Goal: Task Accomplishment & Management: Manage account settings

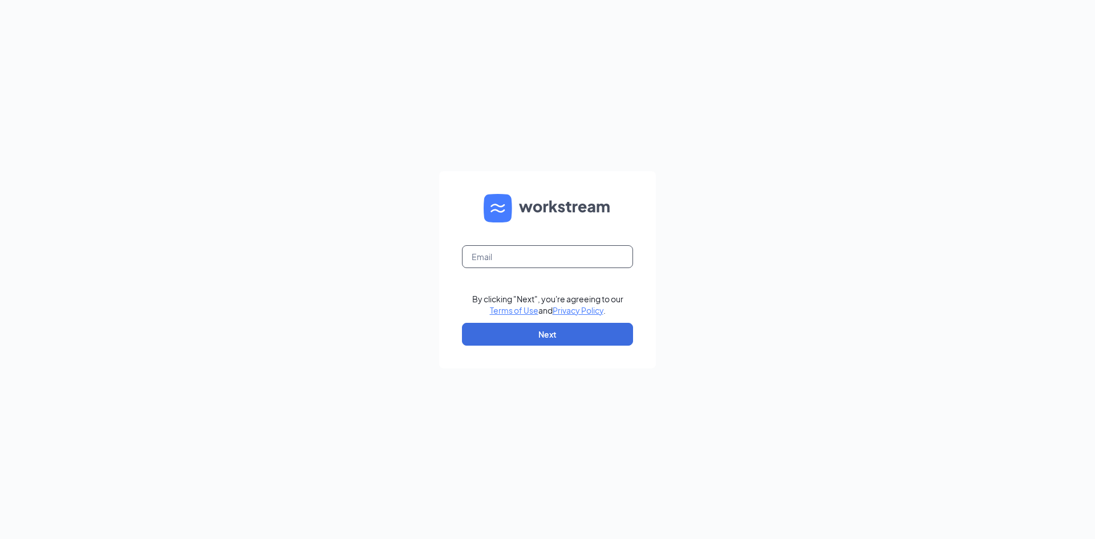
click at [567, 262] on input "text" at bounding box center [547, 256] width 171 height 23
type input "triarc41@bojrdu.com"
click at [569, 258] on input "text" at bounding box center [547, 256] width 171 height 23
type input "triarc41@bojrdu.com"
click at [573, 324] on button "Next" at bounding box center [547, 334] width 171 height 23
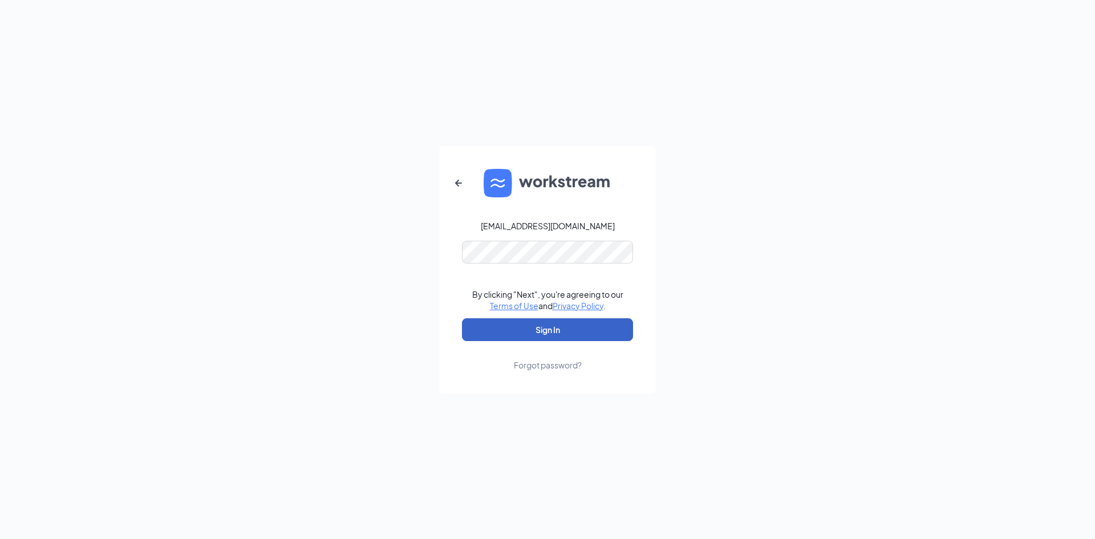
click at [572, 321] on button "Sign In" at bounding box center [547, 329] width 171 height 23
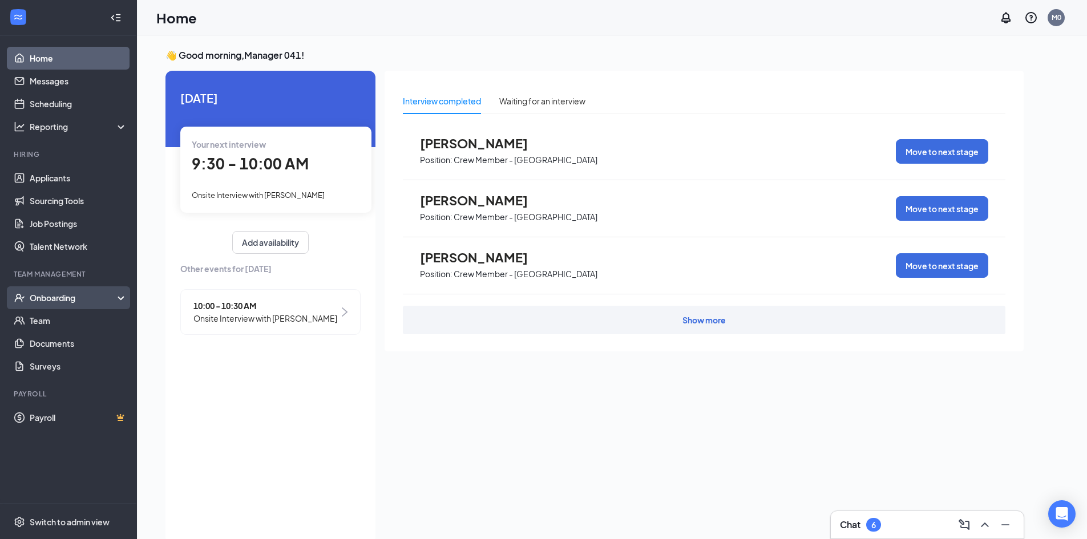
click at [68, 293] on div "Onboarding" at bounding box center [74, 297] width 88 height 11
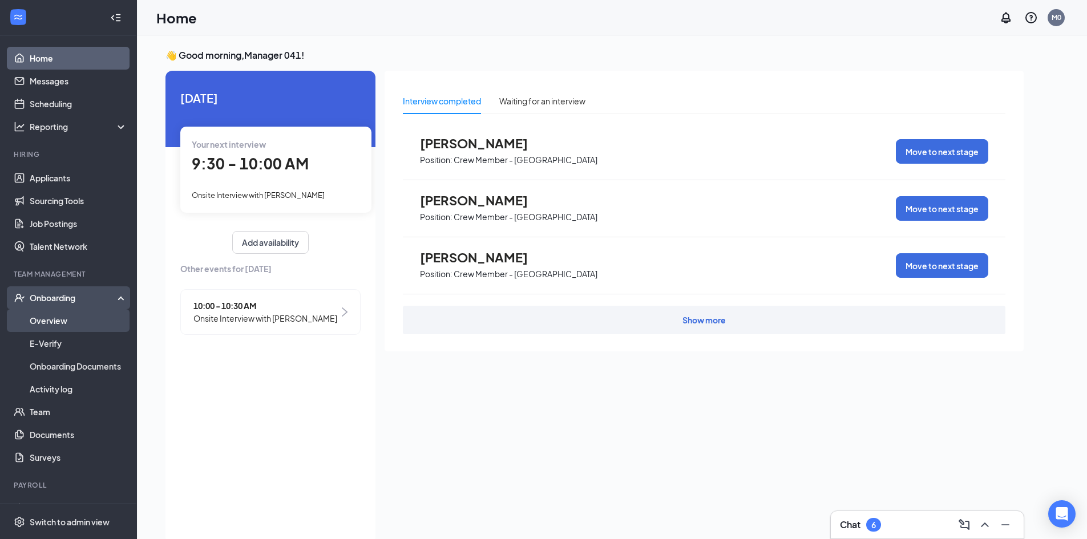
click at [78, 312] on link "Overview" at bounding box center [79, 320] width 98 height 23
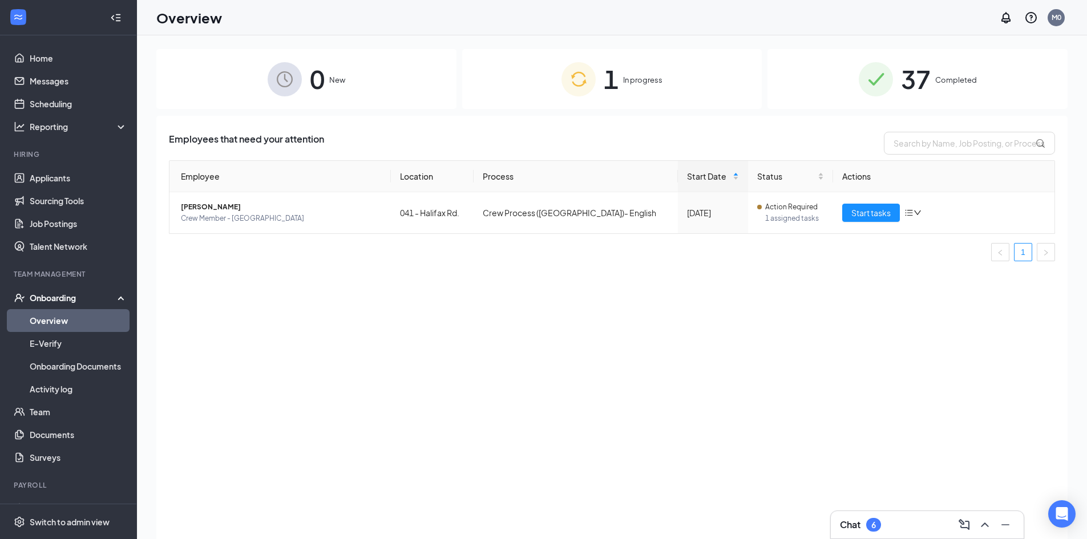
click at [884, 76] on img at bounding box center [876, 79] width 34 height 34
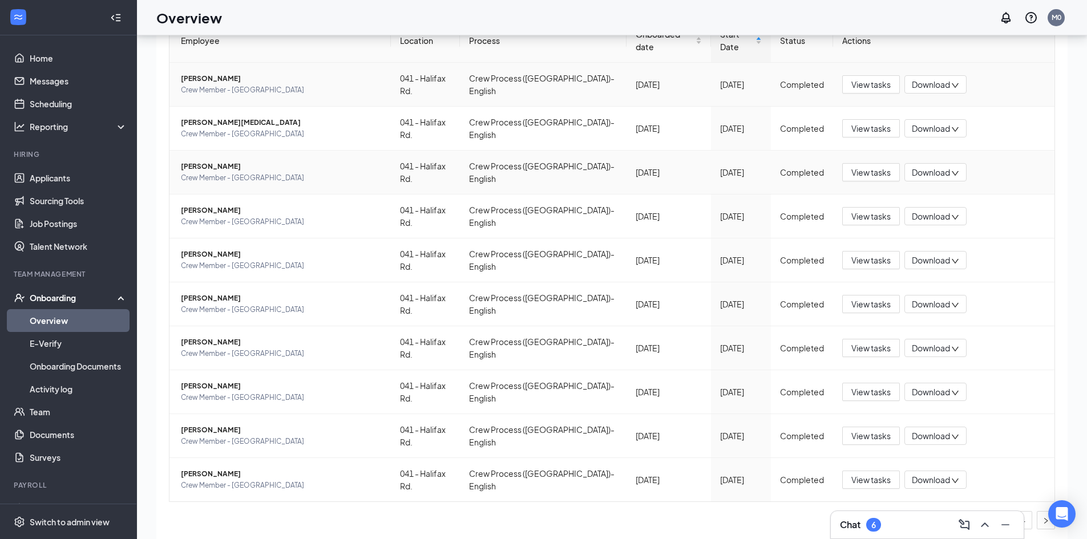
scroll to position [51, 0]
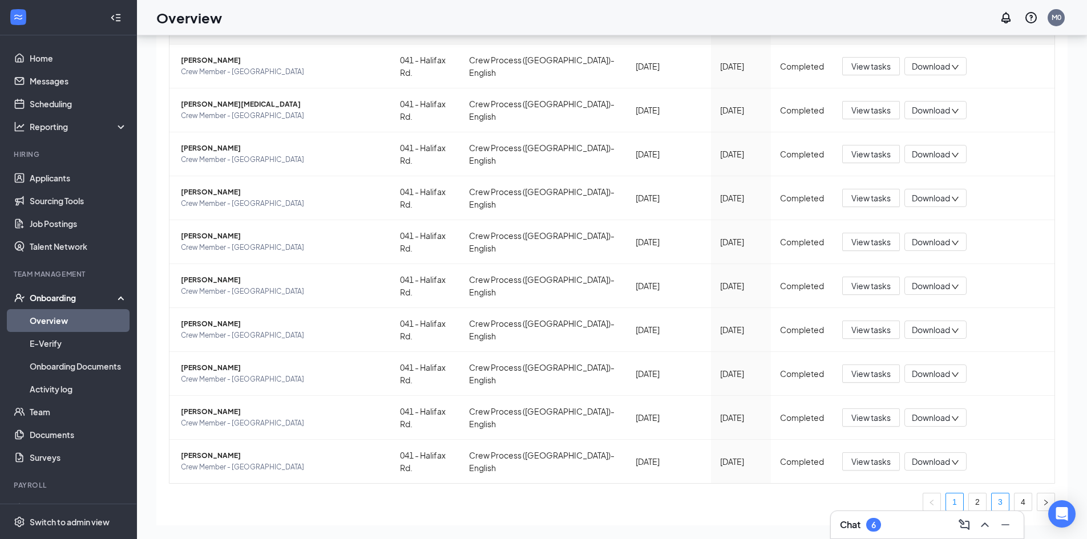
click at [996, 494] on link "3" at bounding box center [1000, 502] width 17 height 17
click at [1018, 494] on link "4" at bounding box center [1022, 502] width 17 height 17
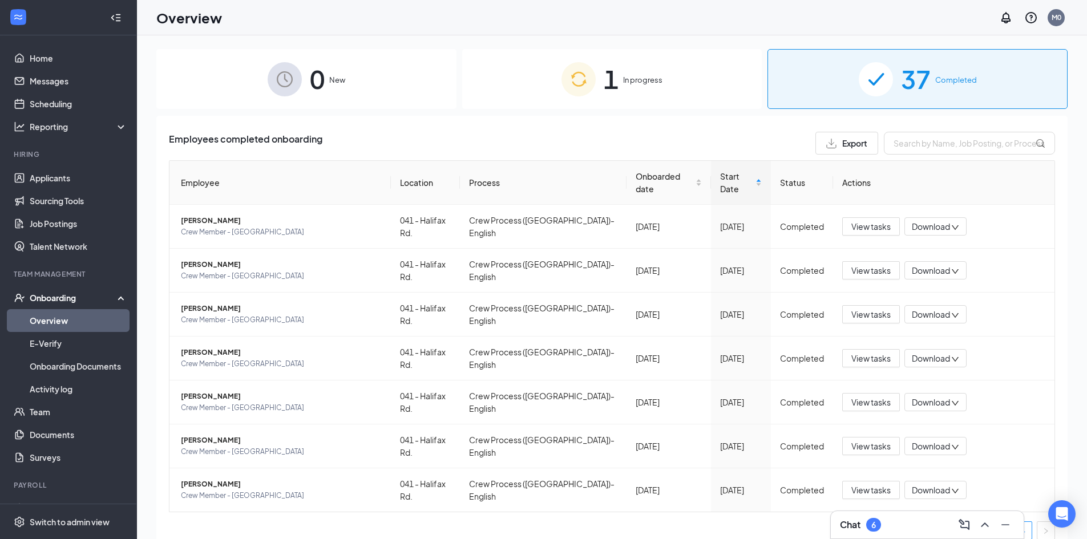
click at [637, 93] on div "1 In progress" at bounding box center [612, 79] width 300 height 60
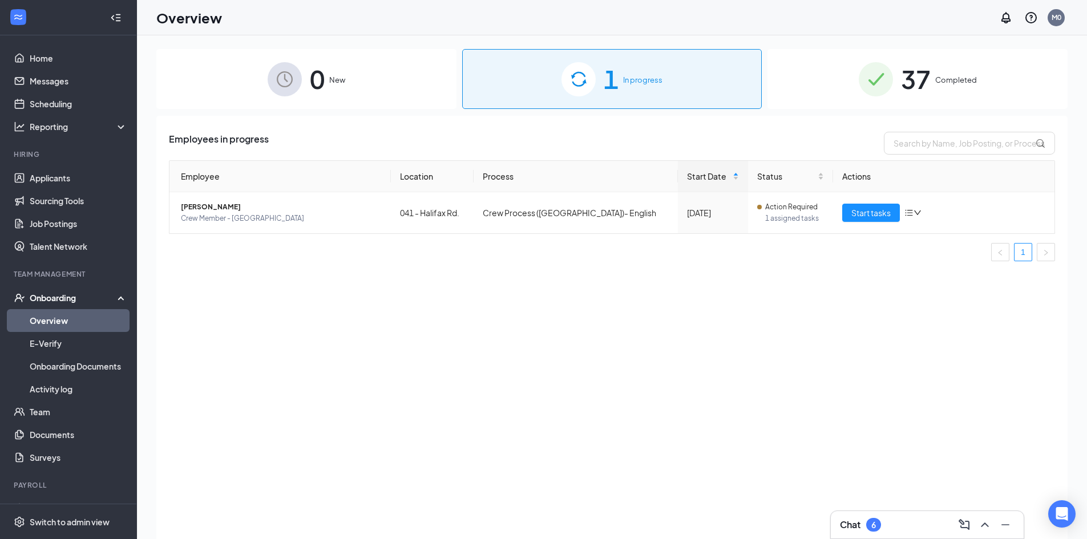
click at [961, 79] on span "Completed" at bounding box center [956, 79] width 42 height 11
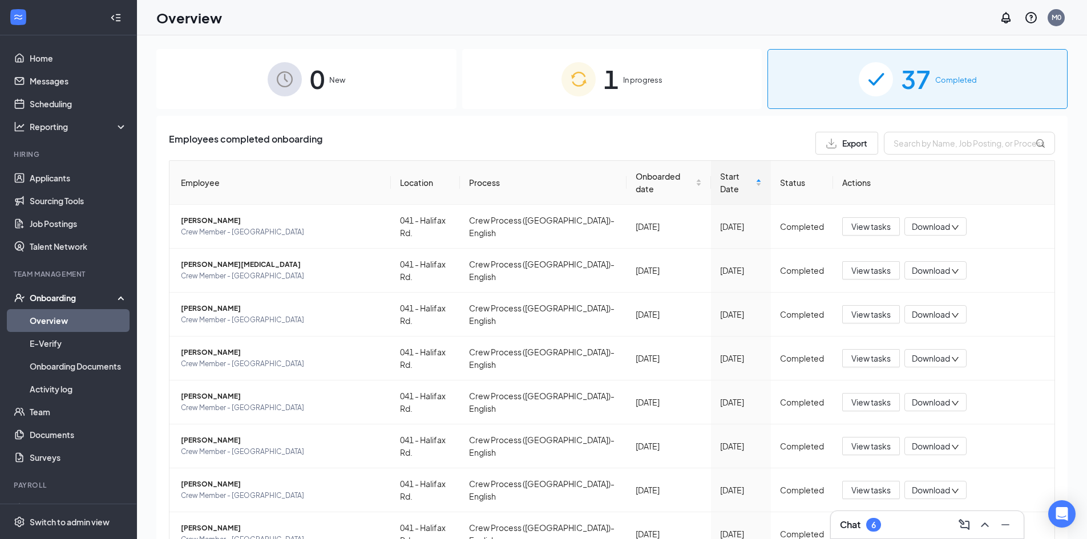
click at [45, 295] on div "Onboarding" at bounding box center [74, 297] width 88 height 11
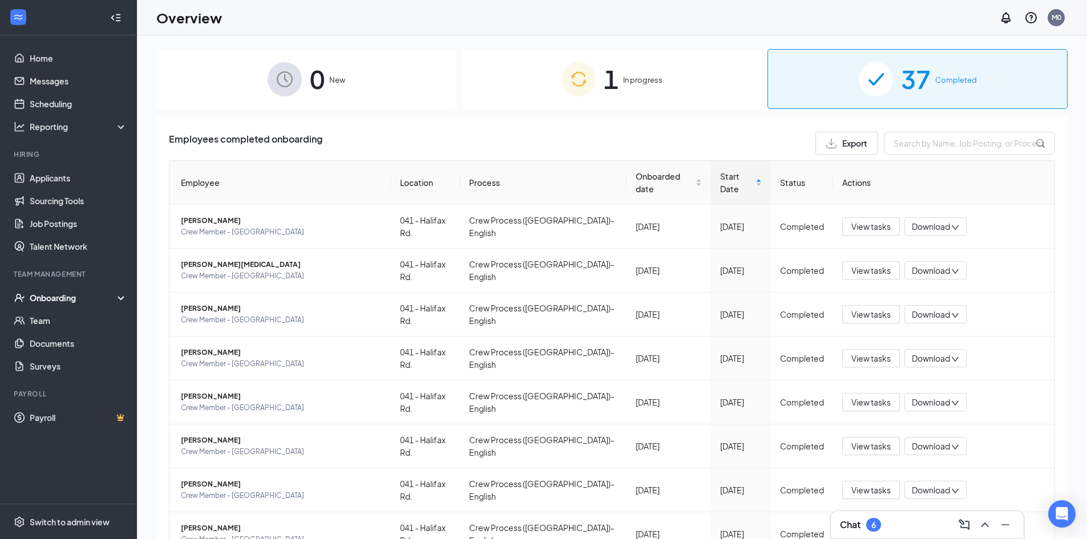
click at [50, 290] on div "Onboarding" at bounding box center [68, 297] width 137 height 23
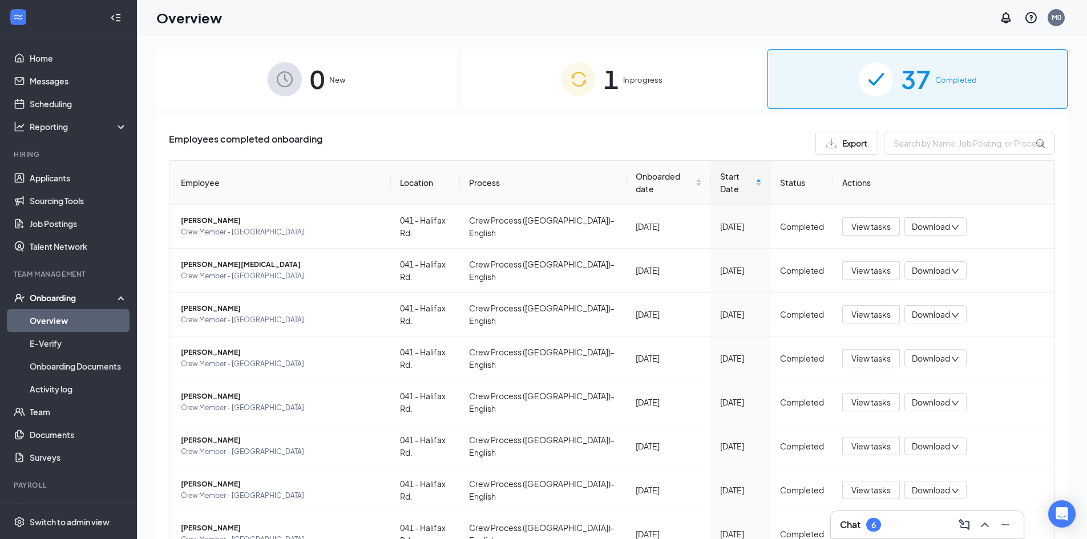
click at [72, 320] on link "Overview" at bounding box center [79, 320] width 98 height 23
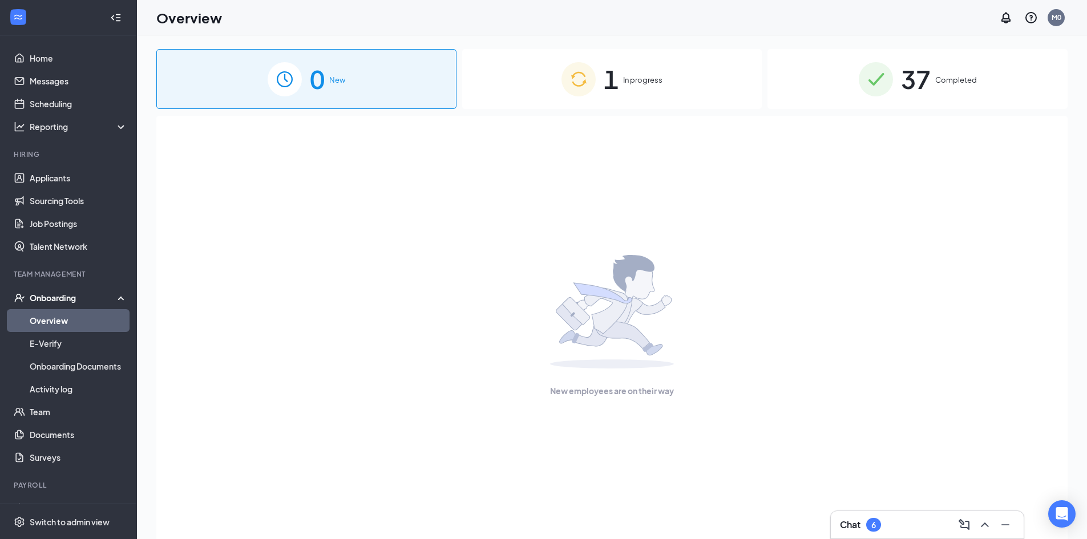
click at [78, 291] on div "Onboarding" at bounding box center [68, 297] width 137 height 23
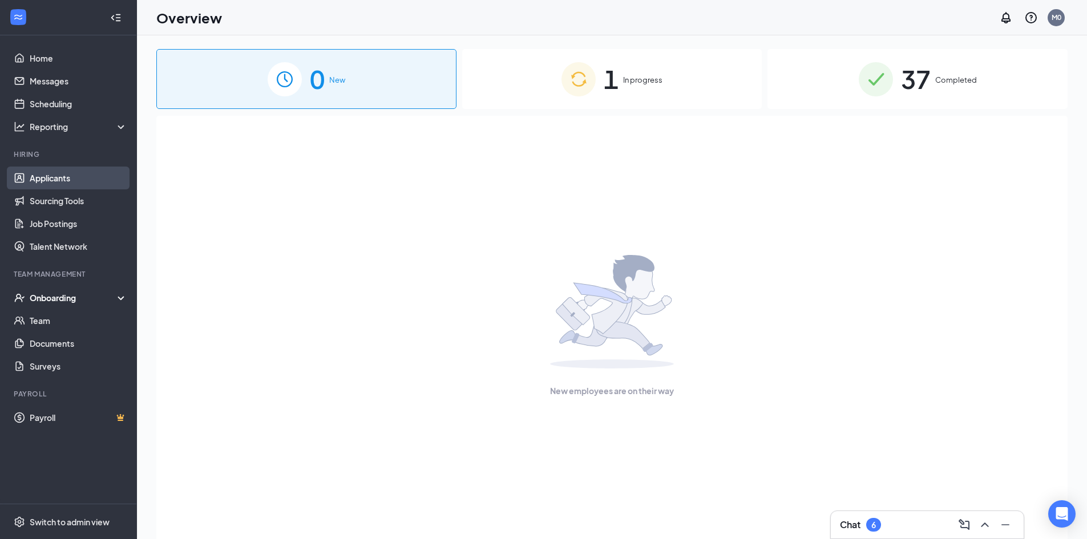
click at [91, 177] on link "Applicants" at bounding box center [79, 178] width 98 height 23
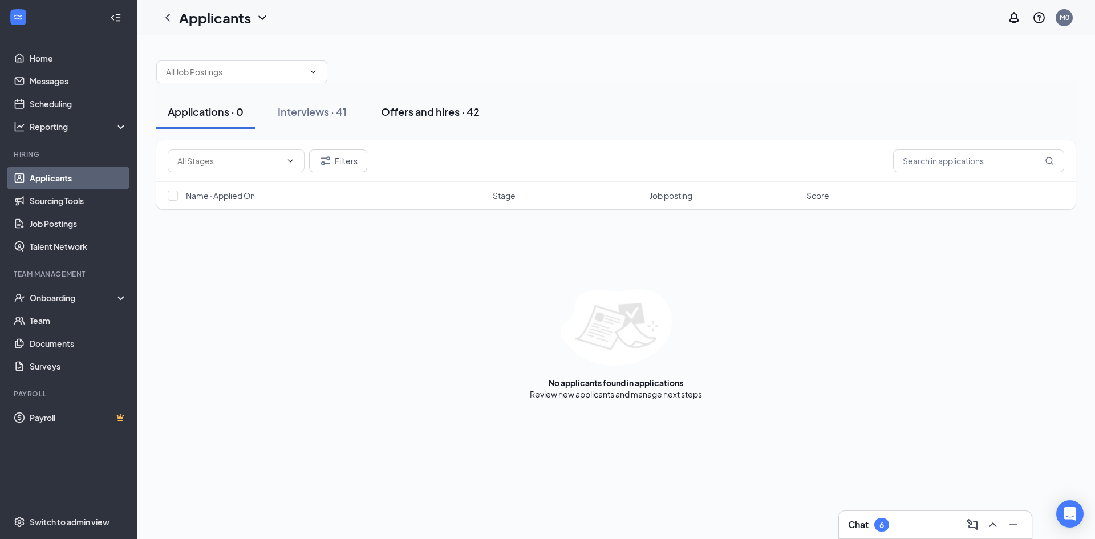
click at [418, 107] on div "Offers and hires · 42" at bounding box center [430, 111] width 99 height 14
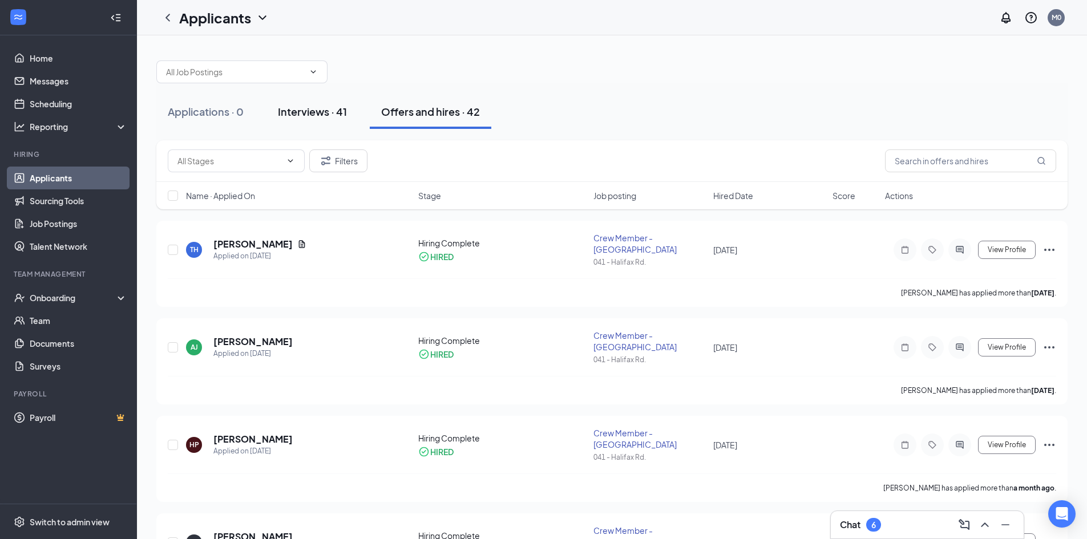
click at [314, 110] on div "Interviews · 41" at bounding box center [312, 111] width 69 height 14
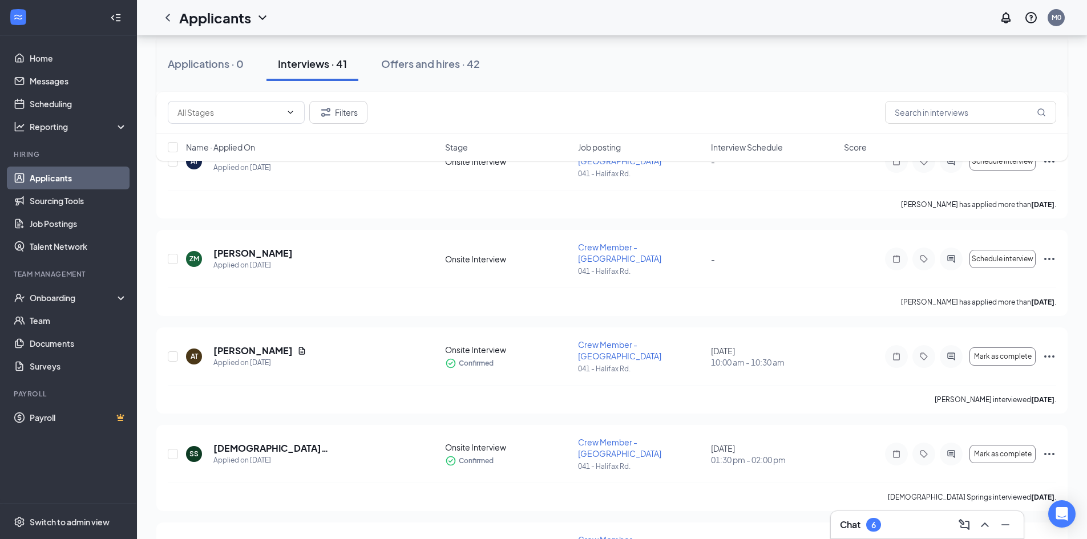
scroll to position [1141, 0]
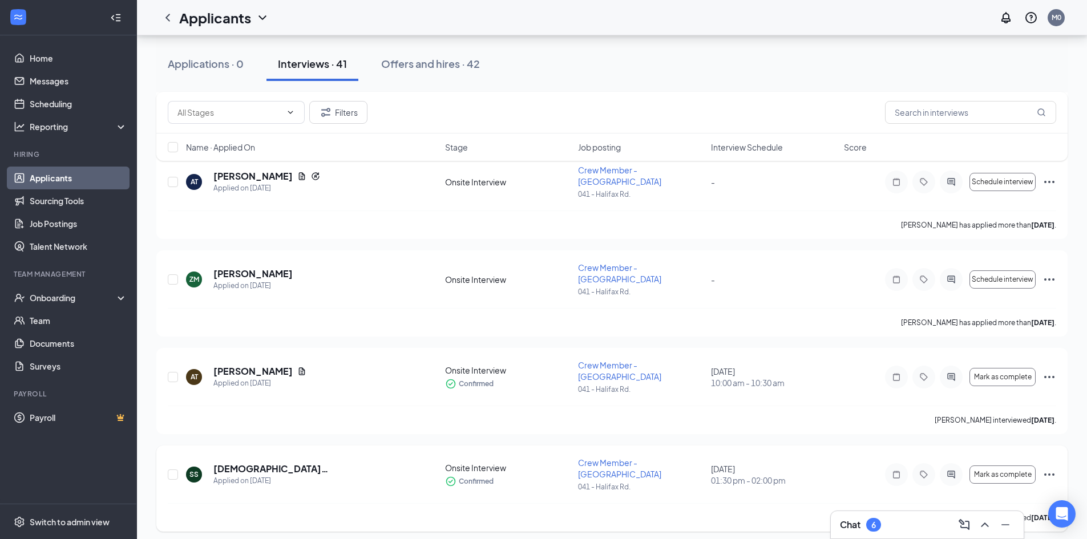
click at [1046, 468] on icon "Ellipses" at bounding box center [1049, 475] width 14 height 14
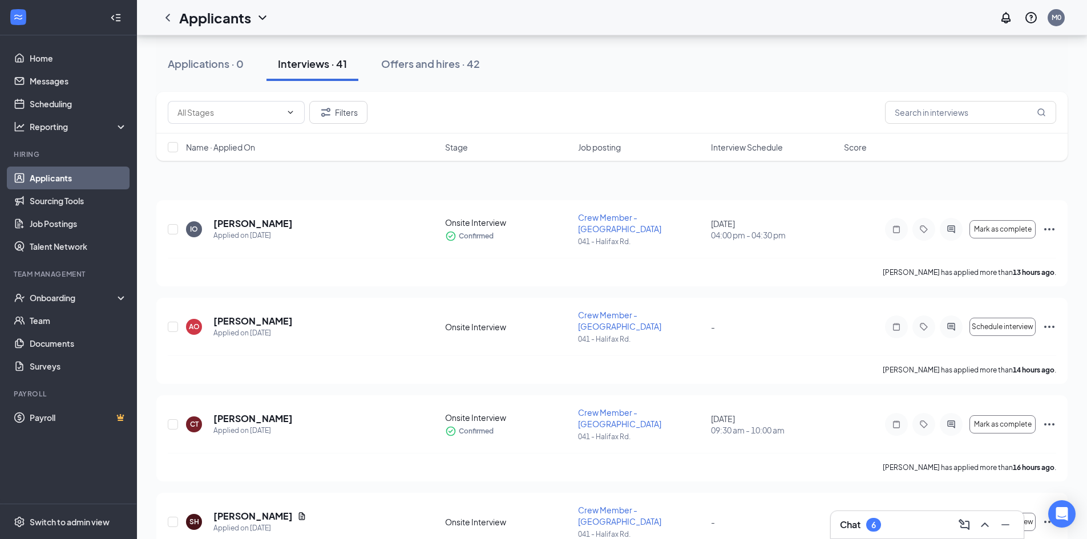
scroll to position [0, 0]
